Goal: Information Seeking & Learning: Check status

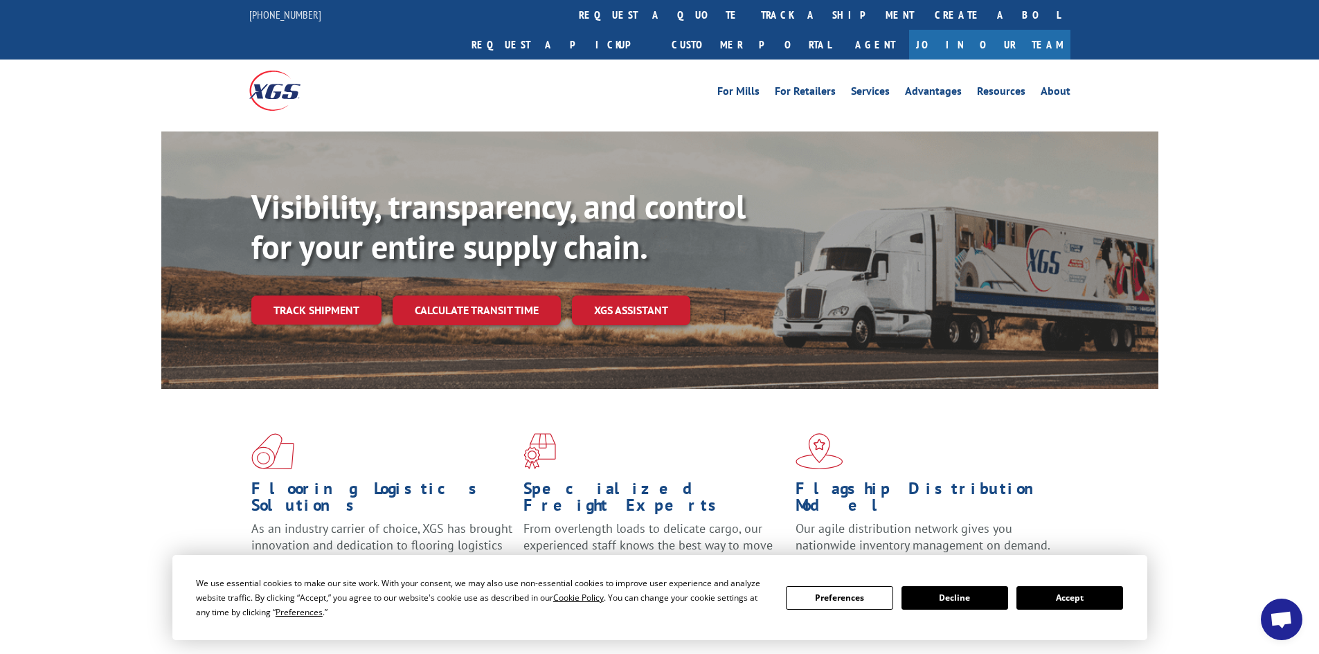
click at [750, 11] on link "track a shipment" at bounding box center [837, 15] width 174 height 30
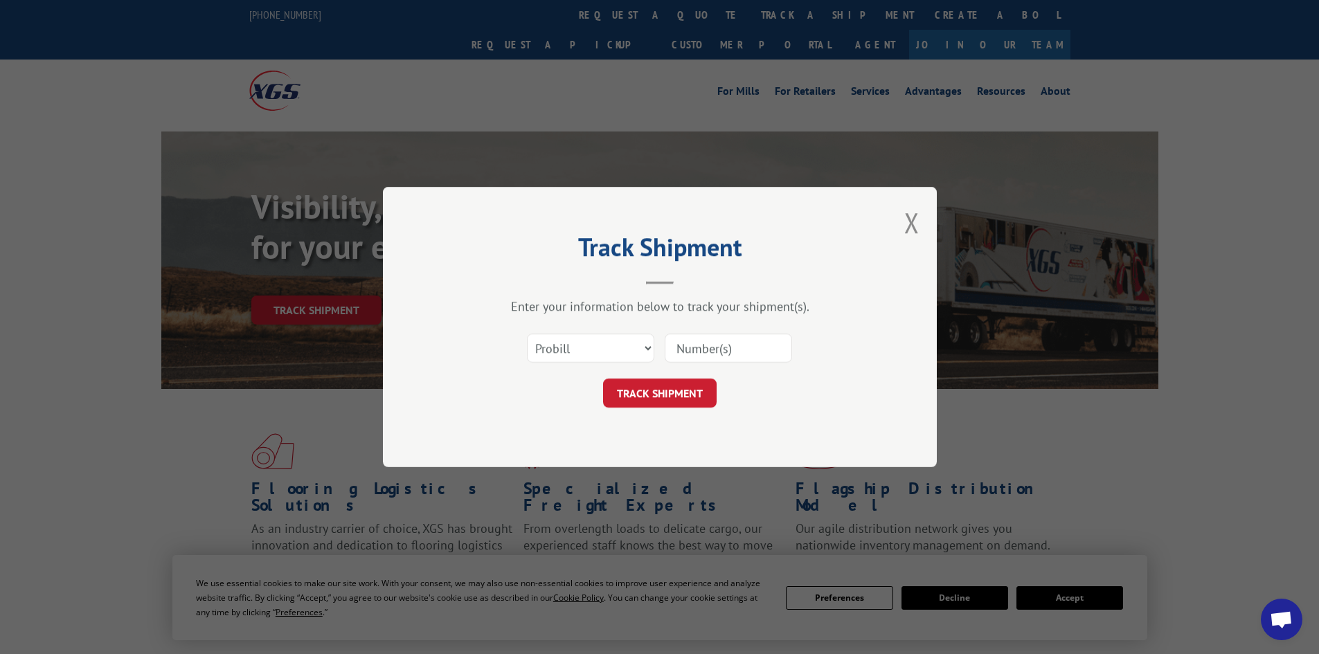
click at [685, 344] on input at bounding box center [728, 348] width 127 height 29
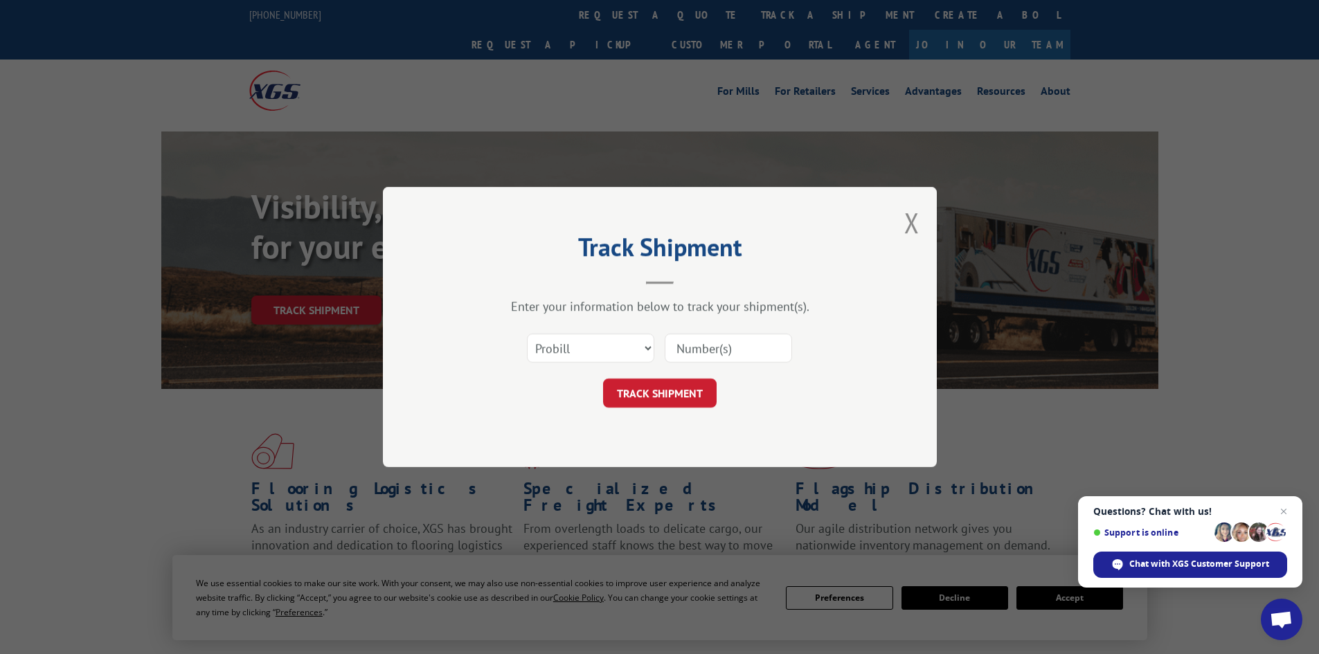
paste input "17355528"
type input "17355528"
click at [657, 397] on button "TRACK SHIPMENT" at bounding box center [660, 393] width 114 height 29
drag, startPoint x: 766, startPoint y: 345, endPoint x: 619, endPoint y: 357, distance: 148.0
click at [619, 357] on div "Select category... Probill BOL PO 17355528 The field is not valid" at bounding box center [659, 348] width 415 height 46
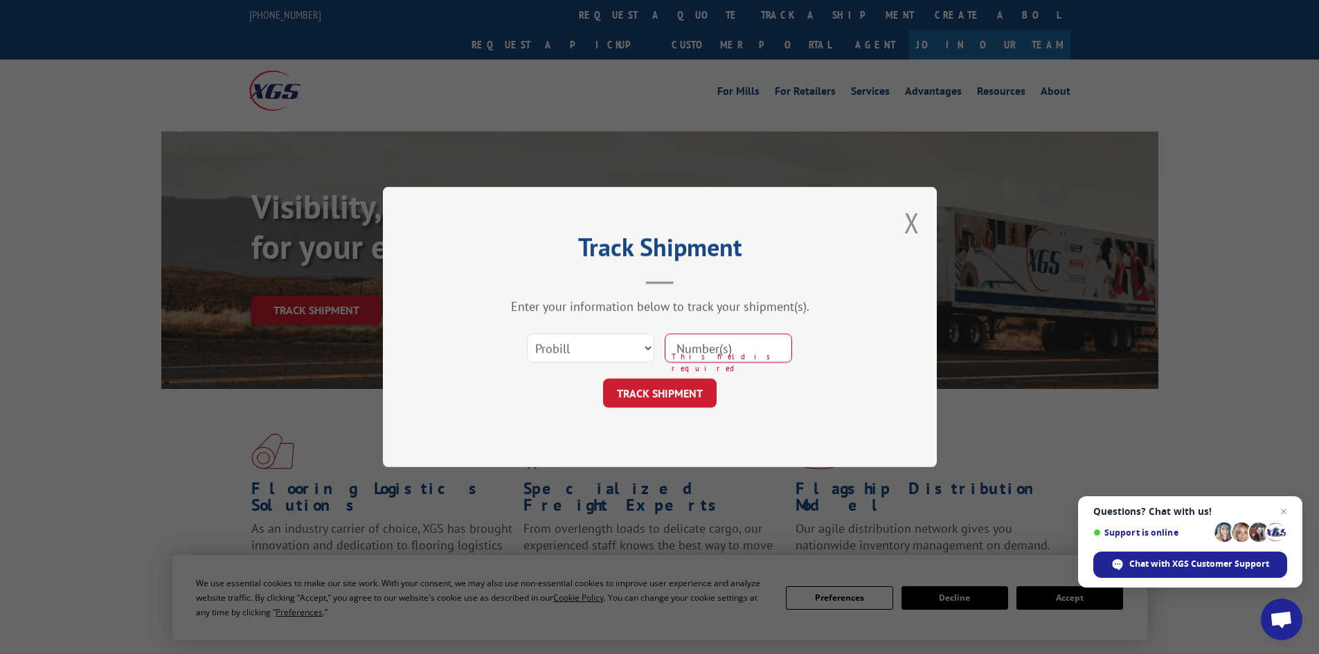
click at [674, 346] on input at bounding box center [728, 348] width 127 height 29
paste input "17355528"
type input "17355528"
click at [694, 383] on button "TRACK SHIPMENT" at bounding box center [660, 393] width 114 height 29
drag, startPoint x: 743, startPoint y: 348, endPoint x: 614, endPoint y: 363, distance: 129.7
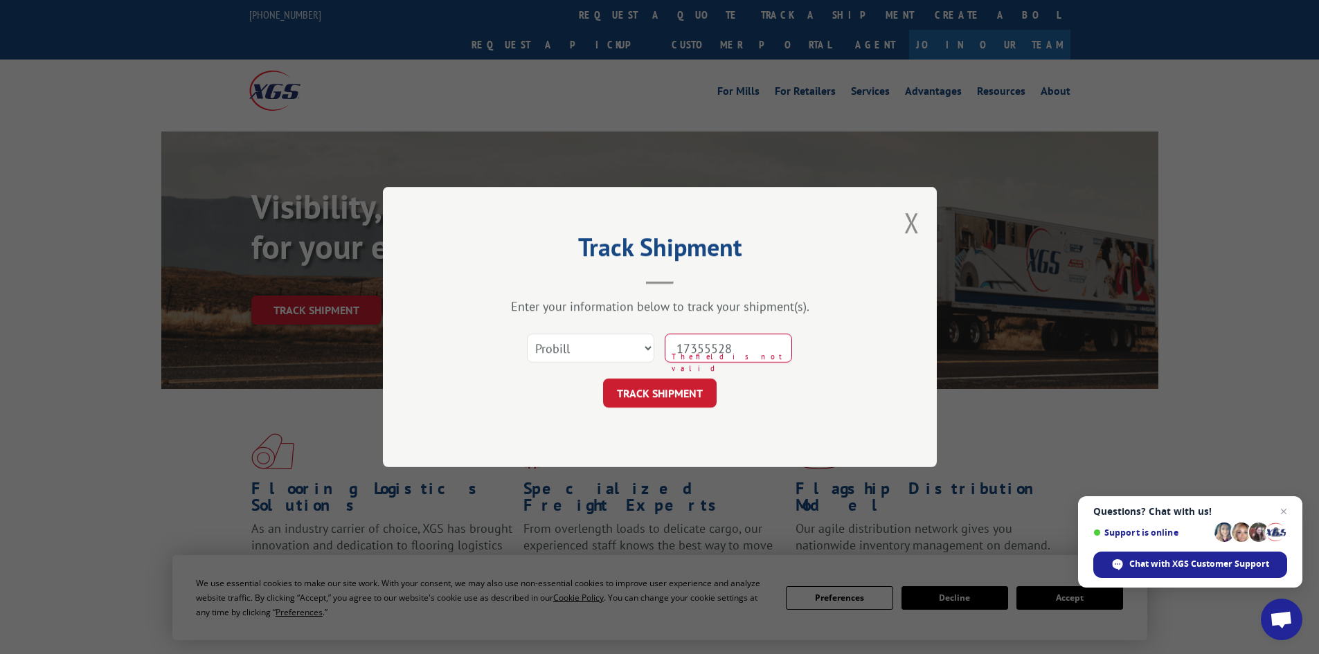
click at [615, 363] on div "Select category... Probill BOL PO 17355528 The field is not valid" at bounding box center [659, 348] width 415 height 46
paste input "17355528"
type input "17355528"
click at [656, 390] on button "TRACK SHIPMENT" at bounding box center [660, 393] width 114 height 29
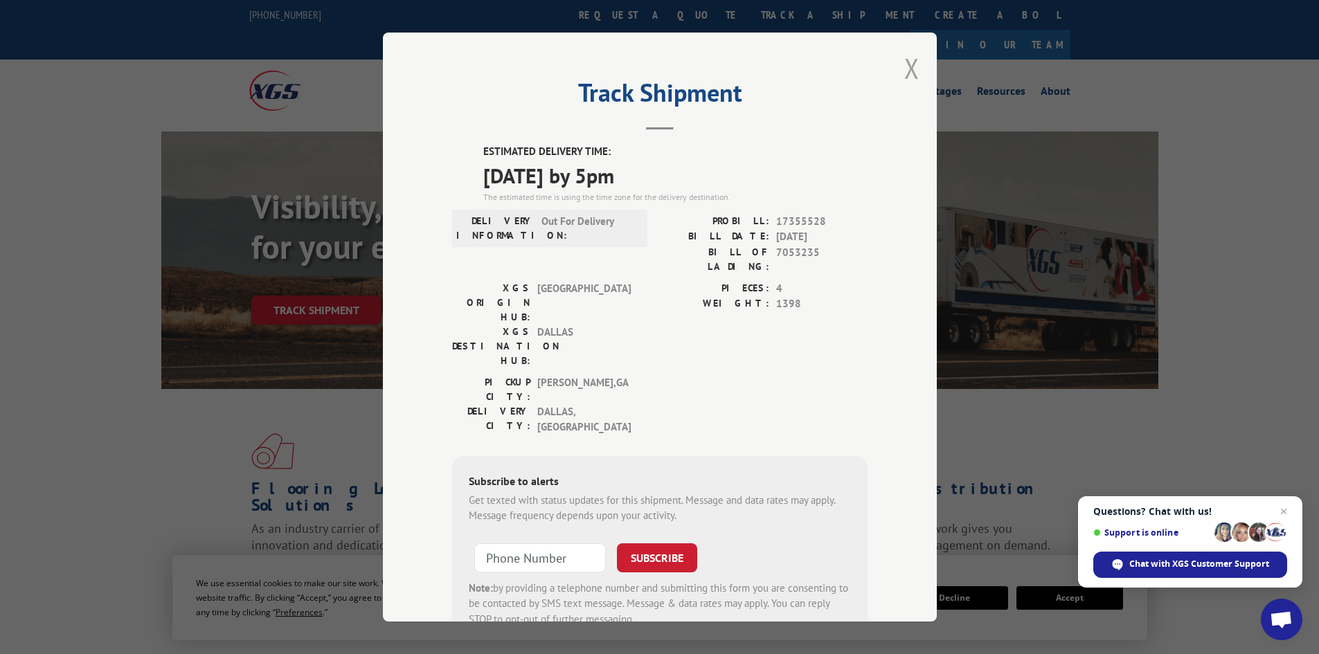
click at [907, 60] on button "Close modal" at bounding box center [911, 68] width 15 height 37
